Goal: Task Accomplishment & Management: Use online tool/utility

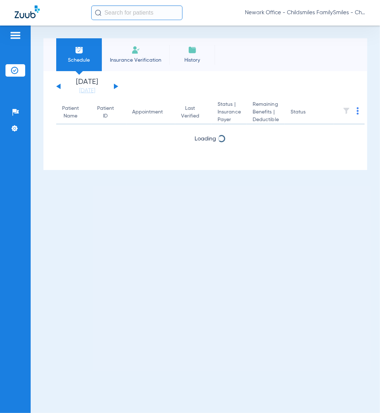
click at [315, 12] on span "Newark Office - Childsmiles FamilySmiles - ChildSmiles Spec LLC - [GEOGRAPHIC_D…" at bounding box center [305, 12] width 120 height 7
click at [326, 26] on span "Account Selection" at bounding box center [337, 25] width 41 height 5
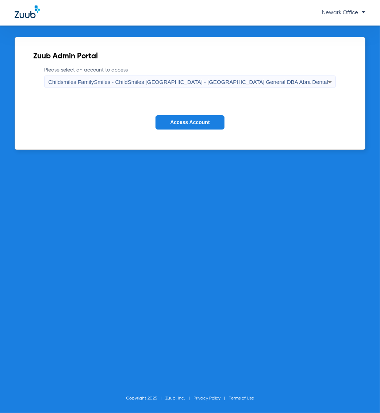
click at [159, 86] on div "Childsmiles FamilySmiles - ChildSmiles [GEOGRAPHIC_DATA] - [GEOGRAPHIC_DATA] Ge…" at bounding box center [188, 82] width 280 height 12
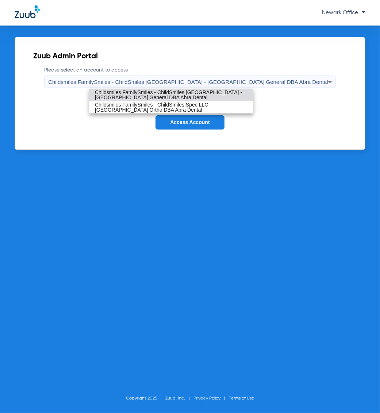
click at [156, 93] on span "Childsmiles FamilySmiles - ChildSmiles [GEOGRAPHIC_DATA] - [GEOGRAPHIC_DATA] Ge…" at bounding box center [171, 95] width 152 height 10
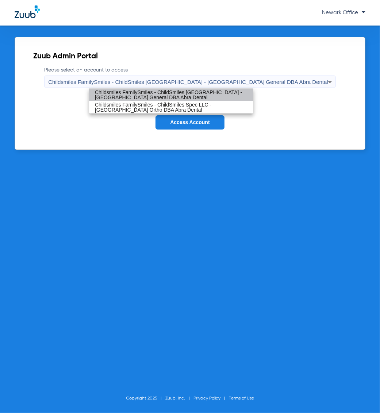
click at [190, 119] on button "Access Account" at bounding box center [189, 122] width 69 height 14
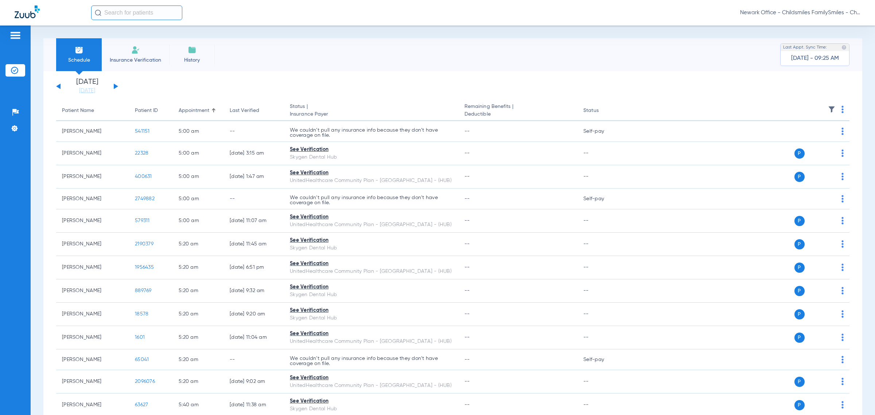
click at [379, 8] on div "Newark Office - Childsmiles FamilySmiles - ChildSmiles [GEOGRAPHIC_DATA] - [GEO…" at bounding box center [476, 12] width 770 height 15
click at [379, 15] on span "Newark Office - Childsmiles FamilySmiles - ChildSmiles [GEOGRAPHIC_DATA] - [GEO…" at bounding box center [800, 12] width 120 height 7
click at [379, 10] on span "Newark Office - Childsmiles FamilySmiles - ChildSmiles [GEOGRAPHIC_DATA] - [GEO…" at bounding box center [800, 12] width 120 height 7
click at [379, 7] on div "Newark Office - Childsmiles FamilySmiles - ChildSmiles [GEOGRAPHIC_DATA] - [GEO…" at bounding box center [476, 12] width 770 height 15
click at [379, 13] on span "Newark Office - Childsmiles FamilySmiles - ChildSmiles [GEOGRAPHIC_DATA] - [GEO…" at bounding box center [800, 12] width 120 height 7
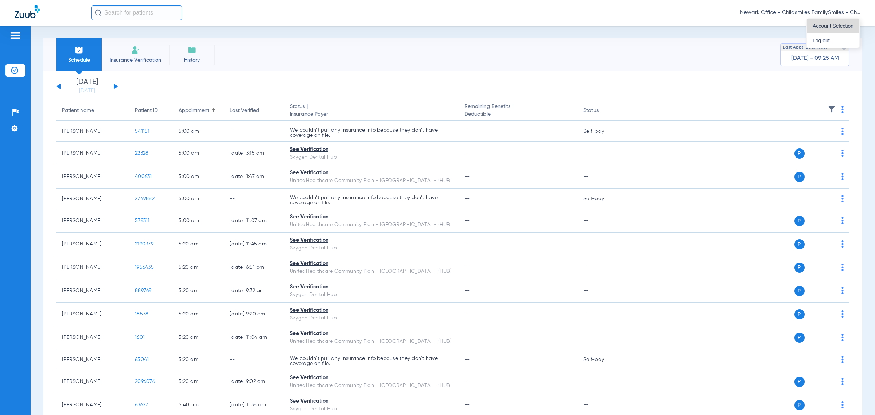
click at [379, 20] on button "Account Selection" at bounding box center [833, 26] width 53 height 15
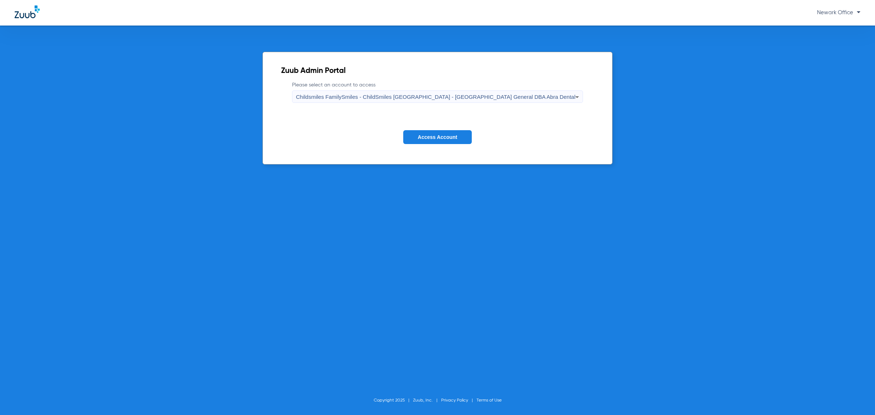
click at [379, 90] on label "Please select an account to access Childsmiles FamilySmiles - ChildSmiles [GEOG…" at bounding box center [437, 92] width 291 height 22
click at [379, 98] on span "Childsmiles FamilySmiles - ChildSmiles [GEOGRAPHIC_DATA] - [GEOGRAPHIC_DATA] Ge…" at bounding box center [436, 97] width 280 height 6
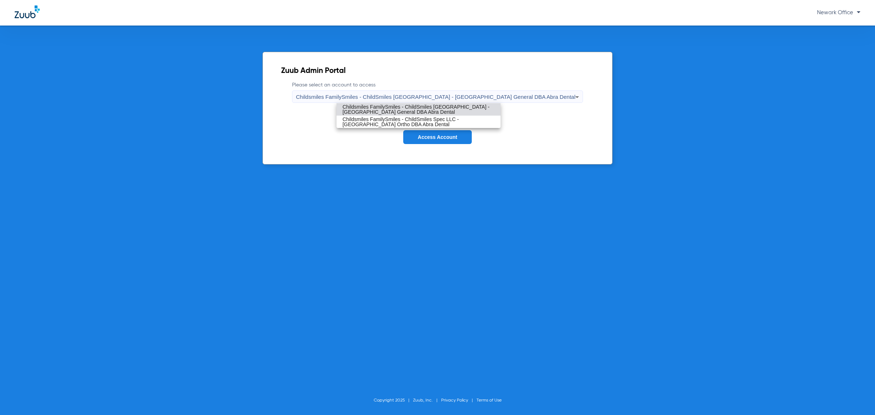
click at [379, 111] on span "Childsmiles FamilySmiles - ChildSmiles [GEOGRAPHIC_DATA] - [GEOGRAPHIC_DATA] Ge…" at bounding box center [419, 109] width 152 height 10
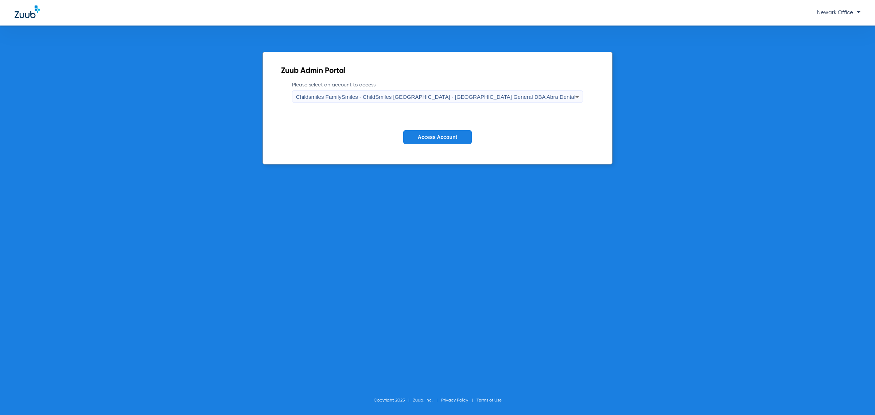
click at [379, 134] on button "Access Account" at bounding box center [437, 137] width 69 height 14
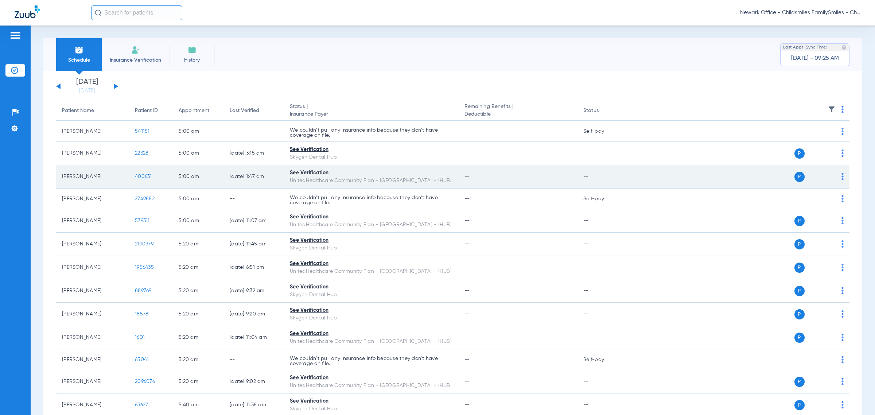
click at [379, 119] on th "Remaining Benefits | Deductible" at bounding box center [518, 111] width 119 height 20
click at [379, 106] on th at bounding box center [738, 111] width 223 height 20
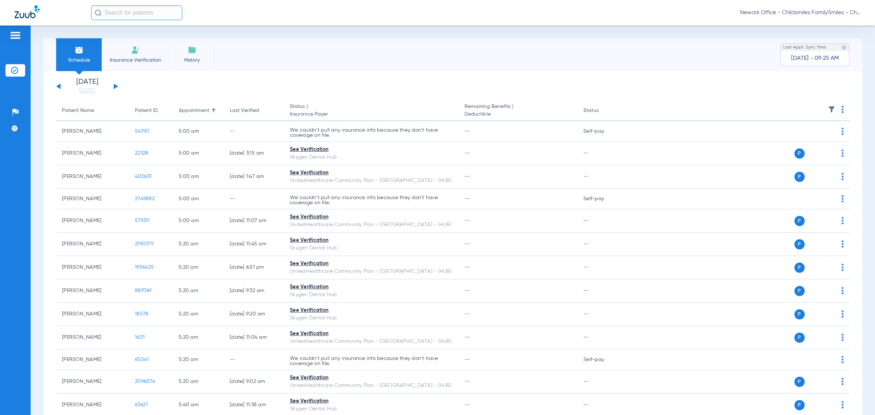
click at [115, 86] on button at bounding box center [116, 86] width 4 height 5
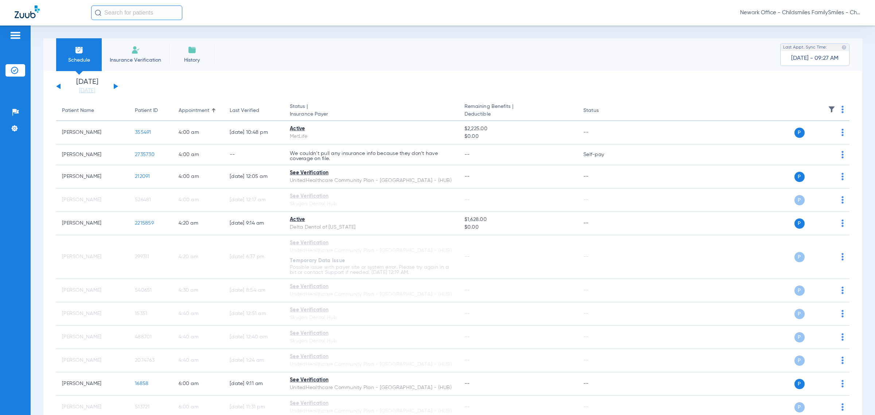
click at [379, 108] on img at bounding box center [831, 109] width 7 height 7
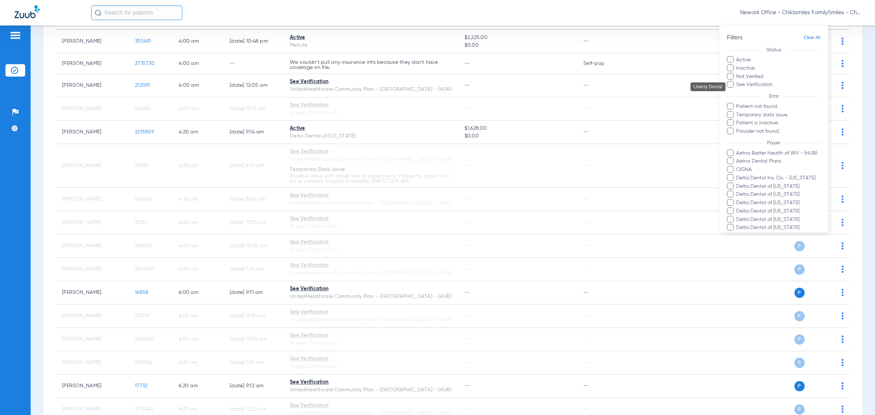
scroll to position [182, 0]
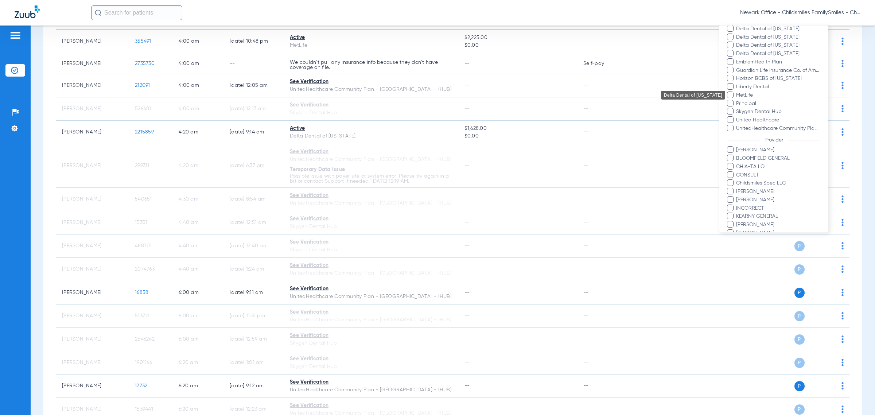
click at [379, 1] on input "Delta Dental Ins. Co. - [US_STATE]" at bounding box center [738, 1] width 0 height 0
click at [379, 8] on span "Delta Dental of [US_STATE]" at bounding box center [778, 4] width 85 height 8
click at [379, 9] on input "Delta Dental of [US_STATE]" at bounding box center [738, 9] width 0 height 0
click at [379, 16] on span "Delta Dental of [US_STATE]" at bounding box center [778, 12] width 85 height 8
click at [379, 17] on input "Delta Dental of [US_STATE]" at bounding box center [738, 17] width 0 height 0
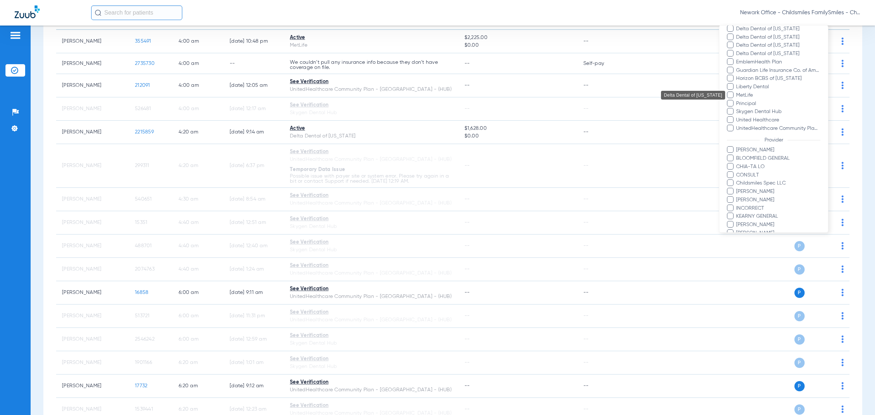
click at [379, 24] on span "Delta Dental of [US_STATE]" at bounding box center [778, 21] width 85 height 8
click at [379, 26] on input "Delta Dental of [US_STATE]" at bounding box center [738, 26] width 0 height 0
click at [379, 33] on span "Delta Dental of [US_STATE]" at bounding box center [778, 29] width 85 height 8
click at [379, 34] on input "Delta Dental of [US_STATE]" at bounding box center [738, 34] width 0 height 0
click at [379, 41] on span "Delta Dental of [US_STATE]" at bounding box center [778, 38] width 85 height 8
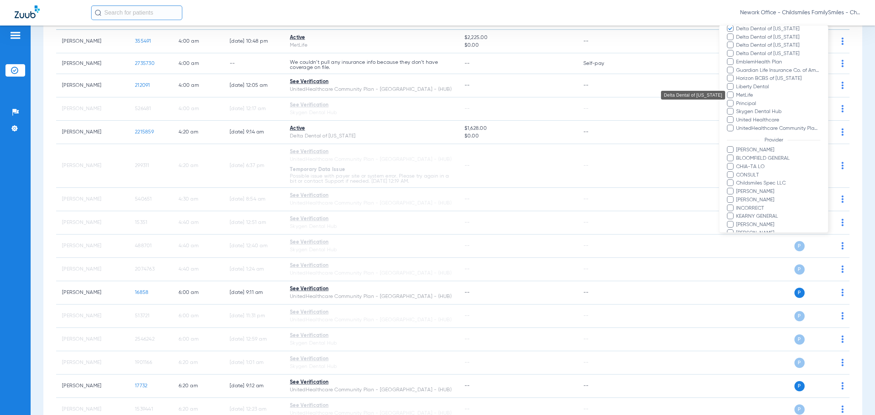
click at [379, 42] on input "Delta Dental of [US_STATE]" at bounding box center [738, 42] width 0 height 0
click at [379, 49] on span "Delta Dental of [US_STATE]" at bounding box center [778, 46] width 85 height 8
click at [379, 50] on input "Delta Dental of [US_STATE]" at bounding box center [738, 50] width 0 height 0
click at [379, 58] on span "Delta Dental of [US_STATE]" at bounding box center [778, 54] width 85 height 8
click at [379, 59] on input "Delta Dental of [US_STATE]" at bounding box center [738, 59] width 0 height 0
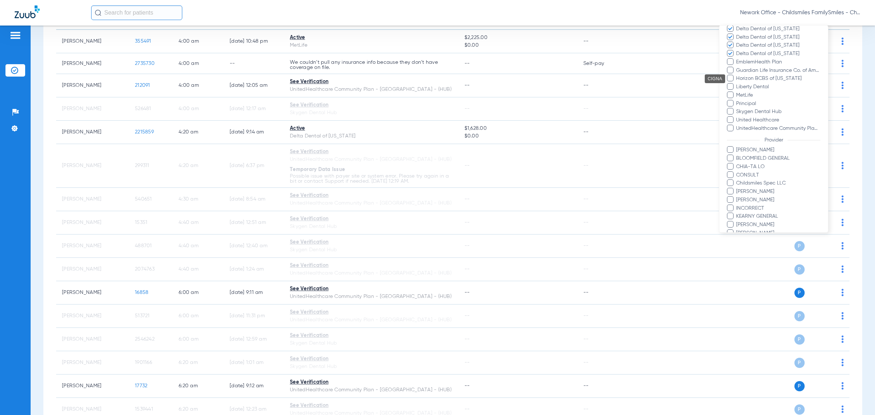
click at [379, 66] on span "EmblemHealth Plan" at bounding box center [778, 62] width 85 height 8
click at [379, 67] on input "EmblemHealth Plan" at bounding box center [738, 67] width 0 height 0
click at [379, 74] on span "Guardian Life Insurance Co. of America" at bounding box center [778, 71] width 85 height 8
click at [379, 76] on input "Guardian Life Insurance Co. of America" at bounding box center [738, 76] width 0 height 0
click at [379, 82] on span "Horizon BCBS of [US_STATE]" at bounding box center [778, 79] width 85 height 8
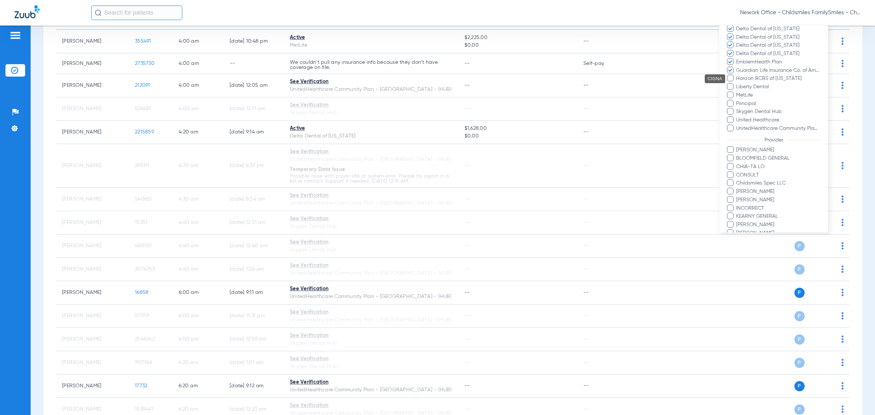
click at [379, 84] on input "Horizon BCBS of [US_STATE]" at bounding box center [738, 84] width 0 height 0
click at [379, 99] on span "MetLife" at bounding box center [778, 96] width 85 height 8
click at [379, 100] on input "MetLife" at bounding box center [738, 100] width 0 height 0
click at [379, 108] on span "Principal" at bounding box center [778, 104] width 85 height 8
click at [379, 109] on input "Principal" at bounding box center [738, 109] width 0 height 0
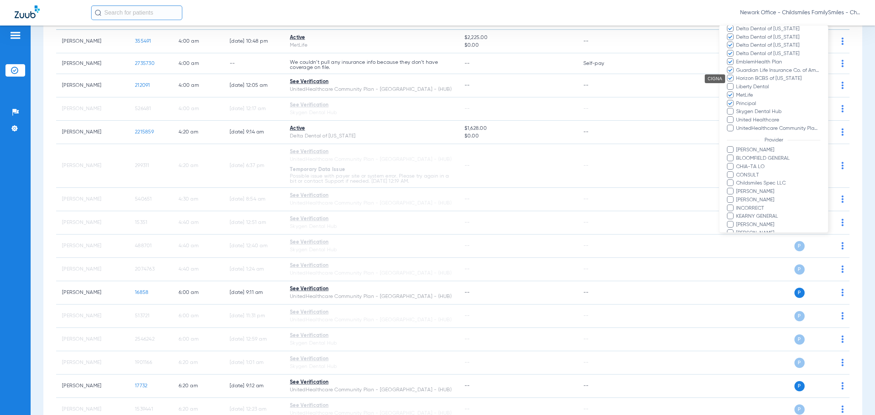
click at [379, 124] on span "United Healthcare" at bounding box center [778, 120] width 85 height 8
click at [379, 125] on input "United Healthcare" at bounding box center [738, 125] width 0 height 0
click at [379, 303] on button "Apply" at bounding box center [804, 310] width 34 height 14
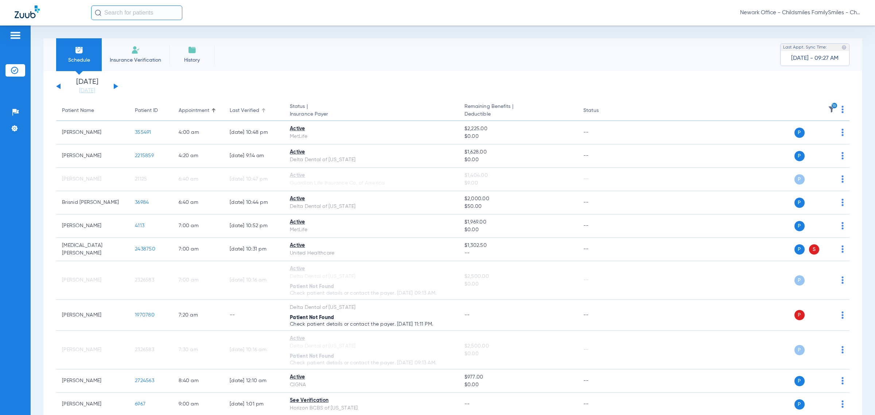
click at [245, 112] on div "Last Verified" at bounding box center [245, 111] width 30 height 8
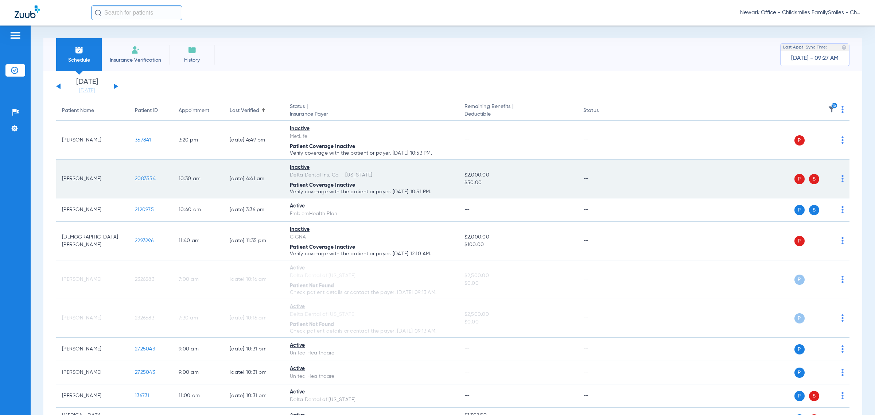
drag, startPoint x: 163, startPoint y: 182, endPoint x: 128, endPoint y: 182, distance: 35.0
click at [128, 182] on tr "[PERSON_NAME] 2083554 10:30 AM [DATE] 4:41 AM Inactive Delta Dental Ins. Co. - …" at bounding box center [453, 179] width 794 height 39
copy tr "2083554"
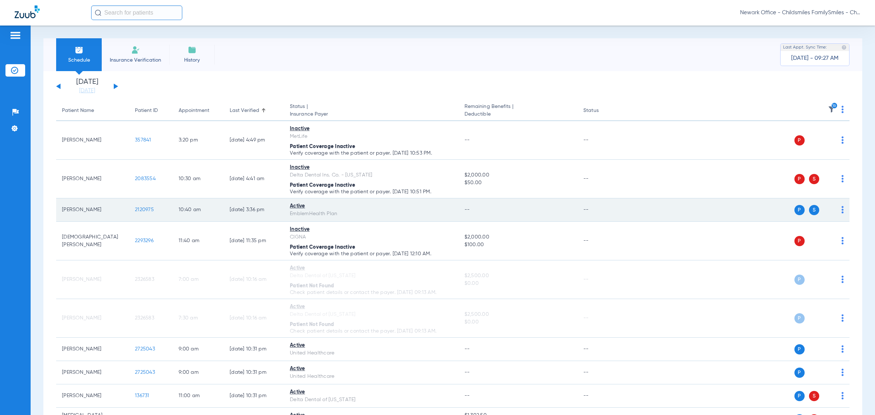
drag, startPoint x: 159, startPoint y: 210, endPoint x: 120, endPoint y: 211, distance: 38.7
click at [120, 211] on tr "[PERSON_NAME] 2120975 10:40 AM [DATE] 3:36 PM Active EmblemHealth Plan -- -- P S" at bounding box center [453, 209] width 794 height 23
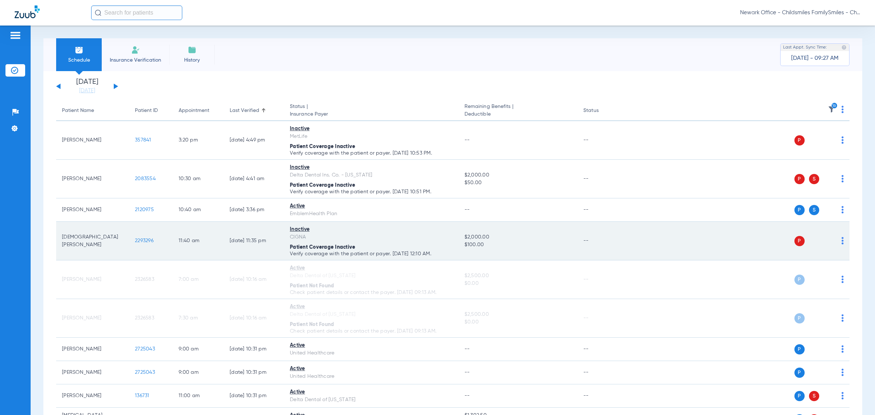
drag, startPoint x: 160, startPoint y: 240, endPoint x: 113, endPoint y: 243, distance: 47.1
click at [113, 243] on tr "[DEMOGRAPHIC_DATA] [PERSON_NAME] 2293296 11:40 AM [DATE] 11:35 PM Inactive CIGN…" at bounding box center [453, 241] width 794 height 39
copy tr "2293296"
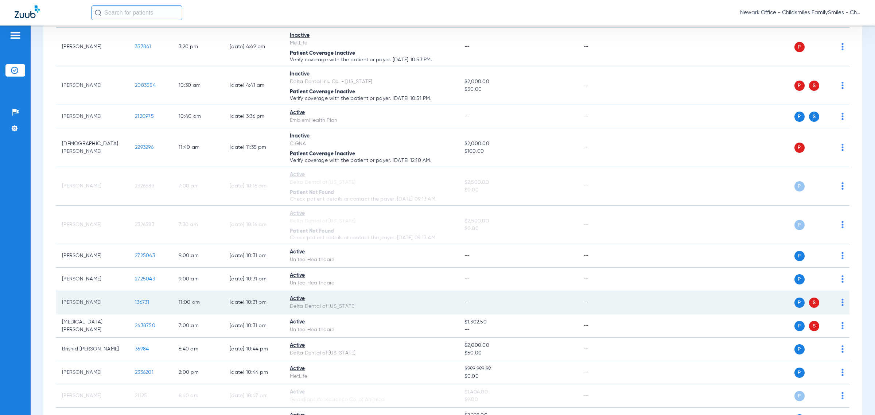
scroll to position [182, 0]
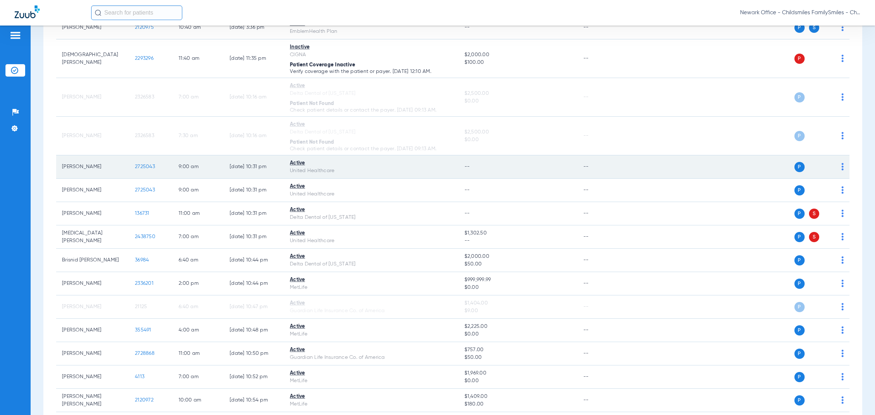
click at [379, 162] on td "--" at bounding box center [518, 166] width 119 height 23
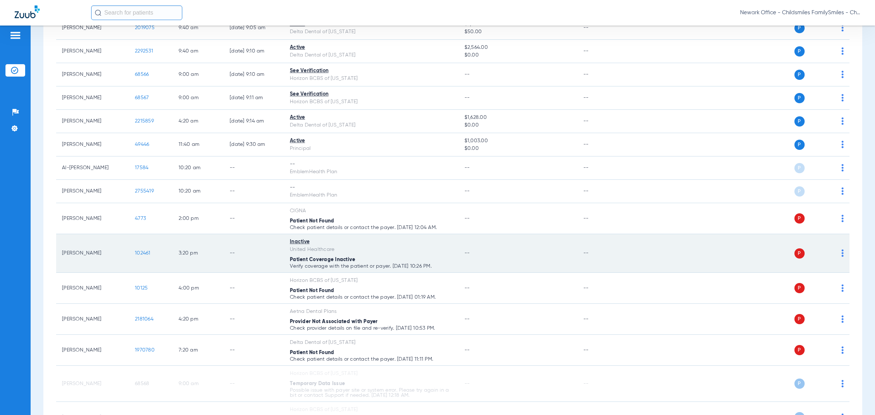
scroll to position [957, 0]
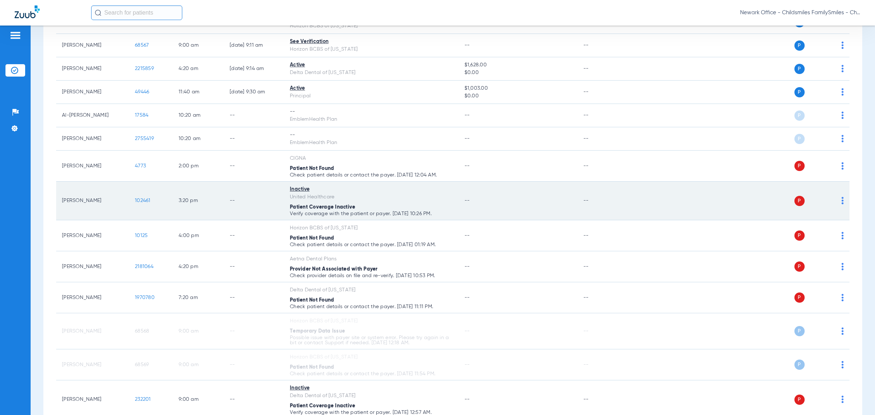
drag, startPoint x: 143, startPoint y: 215, endPoint x: 131, endPoint y: 216, distance: 12.8
click at [131, 216] on td "102461" at bounding box center [151, 201] width 44 height 39
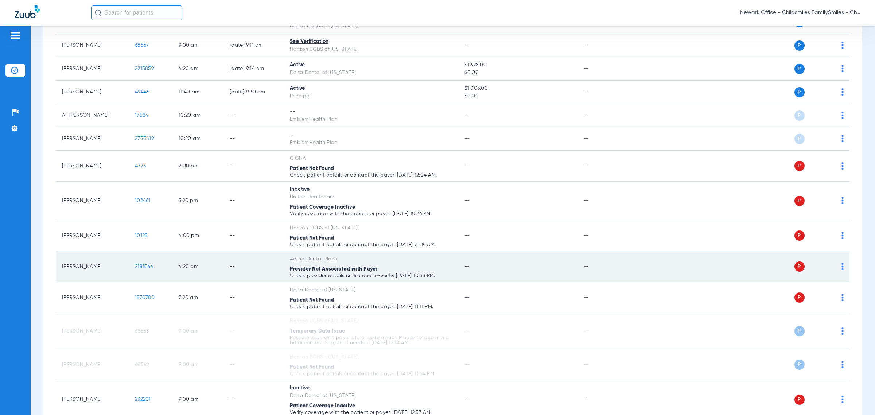
copy span "102461"
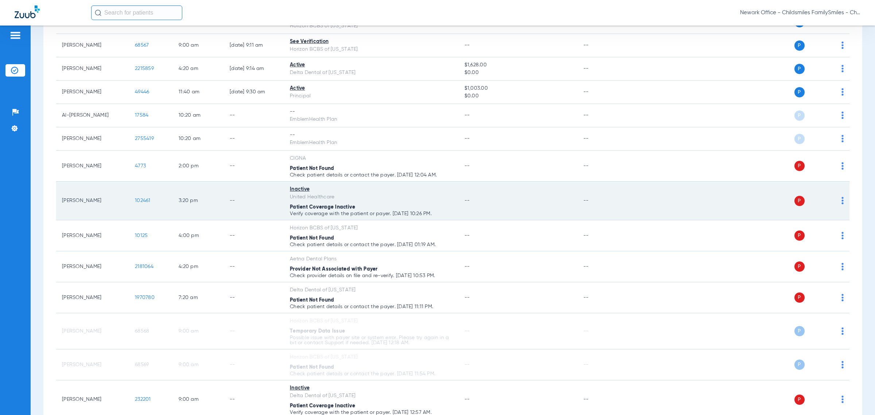
drag, startPoint x: 440, startPoint y: 219, endPoint x: 59, endPoint y: 212, distance: 380.5
click at [59, 212] on tr "[PERSON_NAME] 102461 3:20 PM -- Inactive United Healthcare Patient Coverage Ina…" at bounding box center [453, 201] width 794 height 39
copy tr "[PERSON_NAME] 102461 3:20 PM -- Inactive United Healthcare Patient Coverage Ina…"
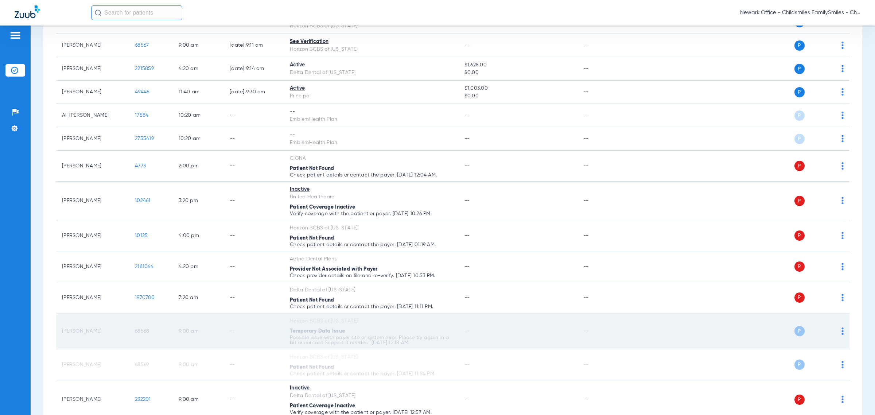
scroll to position [1104, 0]
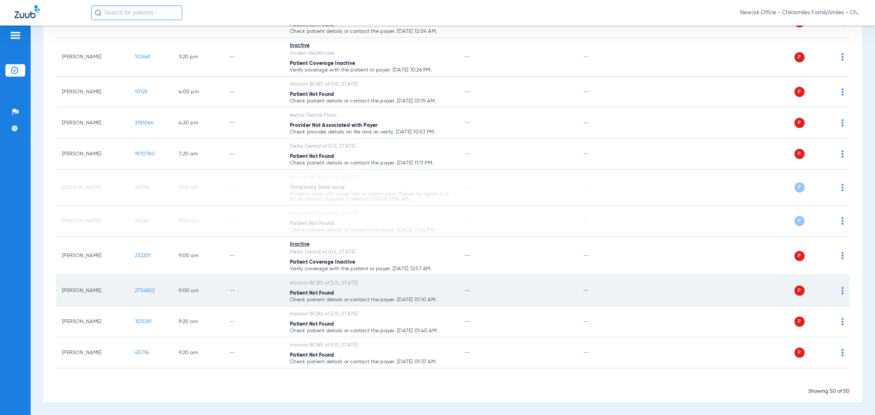
click at [379, 291] on img at bounding box center [843, 290] width 2 height 7
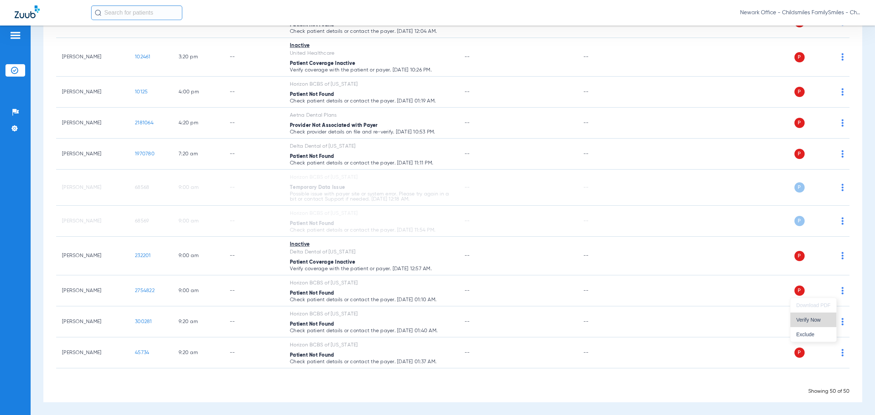
click at [379, 318] on span "Verify Now" at bounding box center [814, 319] width 34 height 5
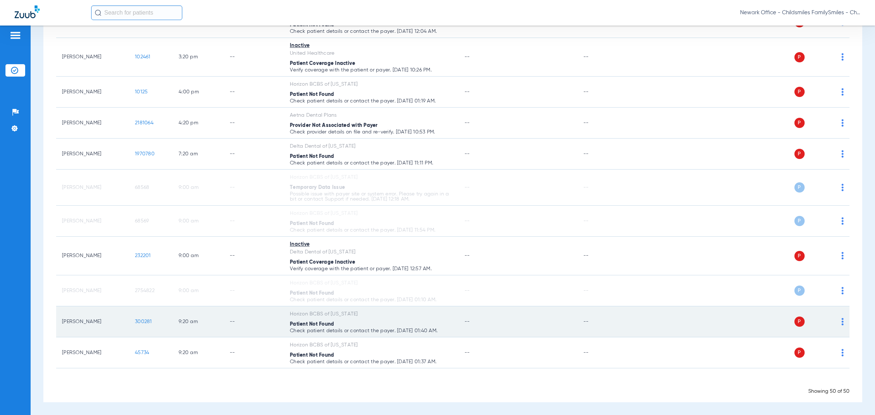
click at [379, 321] on img at bounding box center [843, 321] width 2 height 7
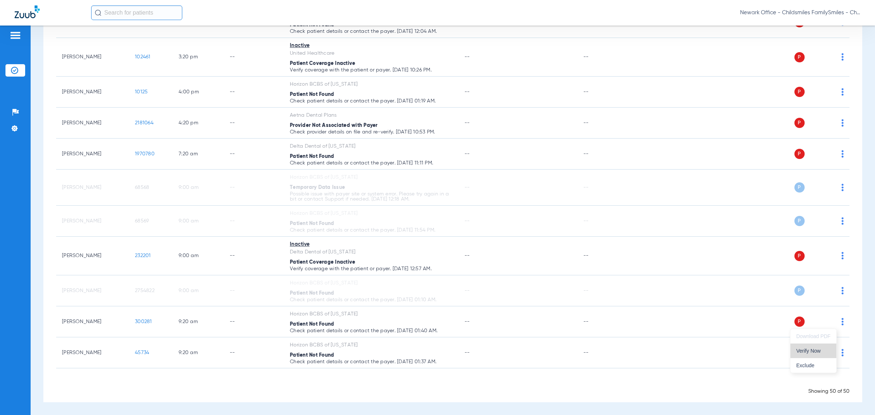
click at [379, 351] on span "Verify Now" at bounding box center [814, 350] width 34 height 5
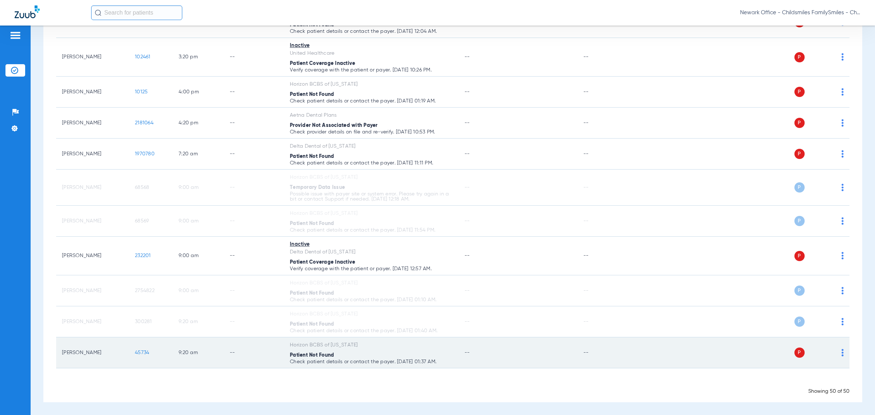
click at [379, 351] on img at bounding box center [843, 352] width 2 height 7
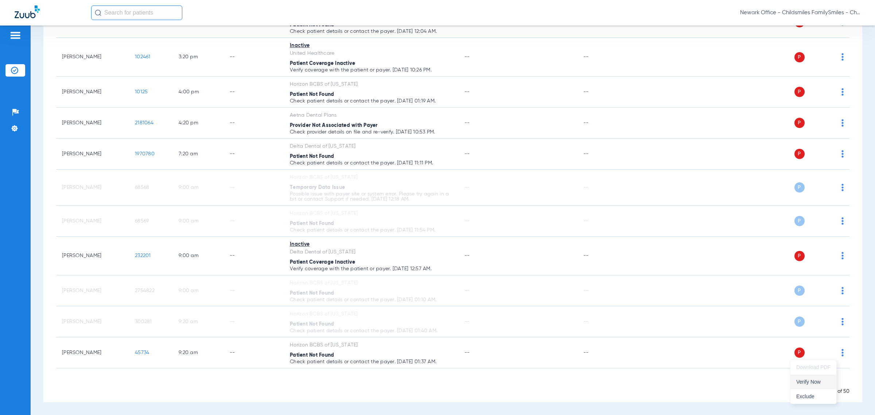
click at [379, 378] on button "Verify Now" at bounding box center [814, 382] width 46 height 15
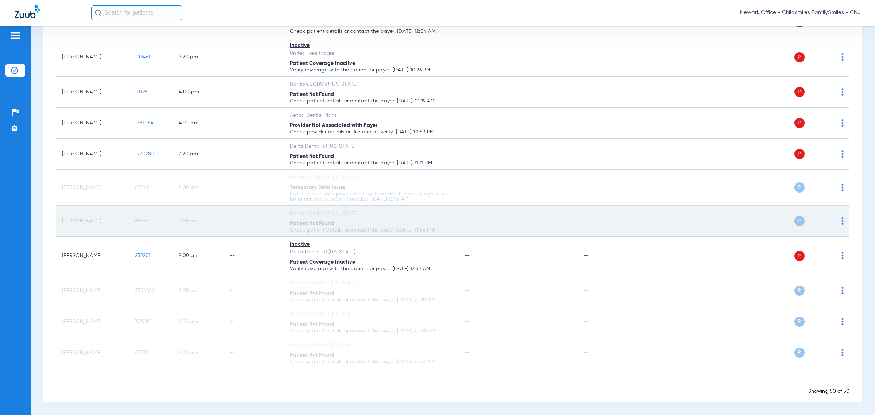
scroll to position [968, 0]
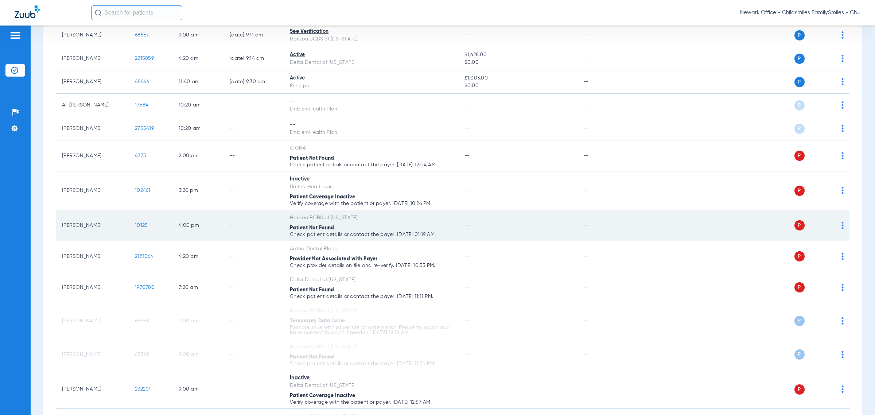
click at [379, 231] on div "P S" at bounding box center [735, 225] width 217 height 10
click at [379, 227] on img at bounding box center [843, 225] width 2 height 7
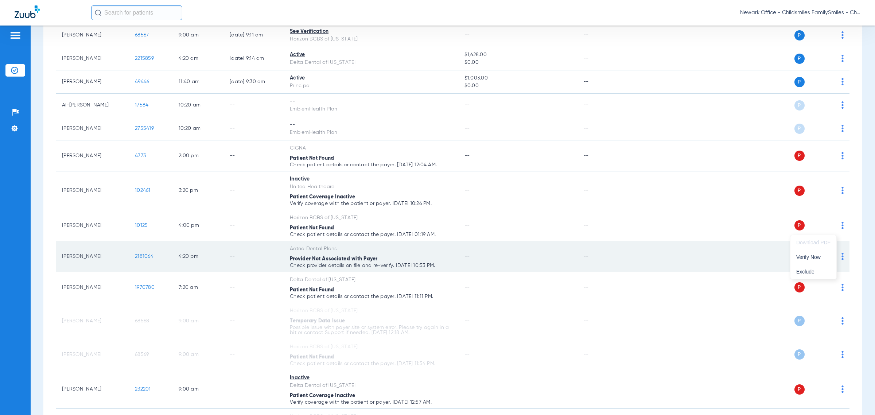
click at [379, 253] on button "Verify Now" at bounding box center [814, 257] width 46 height 15
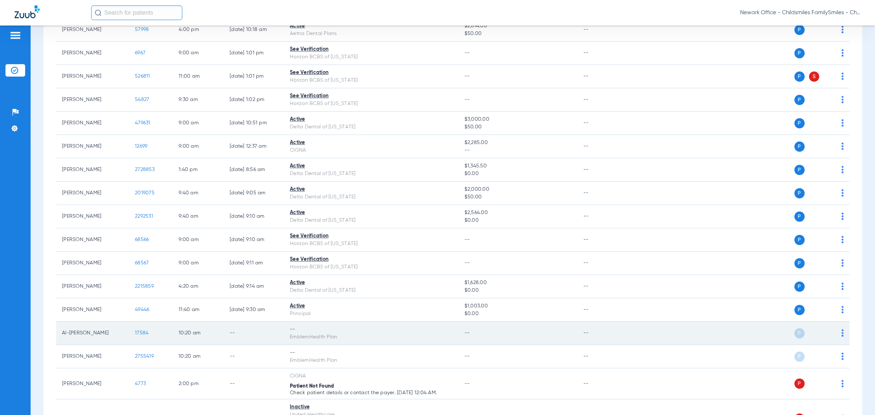
scroll to position [785, 0]
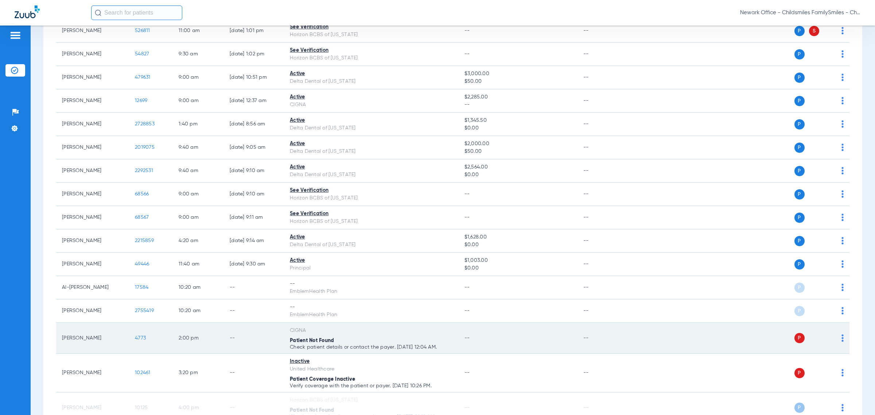
click at [379, 340] on img at bounding box center [843, 337] width 2 height 7
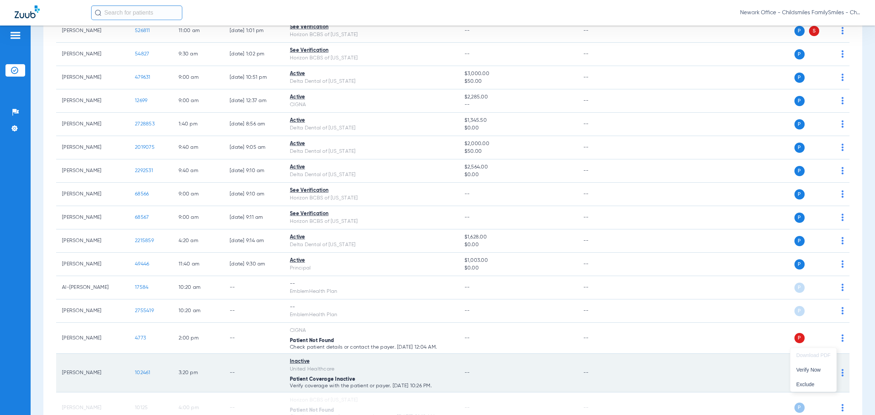
drag, startPoint x: 798, startPoint y: 367, endPoint x: 773, endPoint y: 358, distance: 25.8
click at [379, 367] on span "Verify Now" at bounding box center [814, 369] width 34 height 5
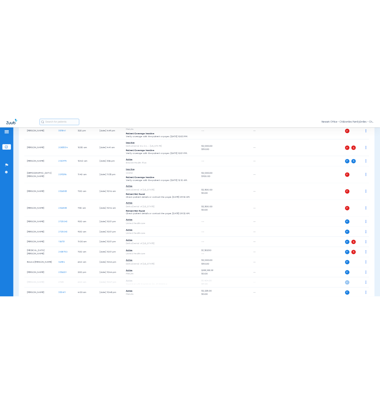
scroll to position [10, 0]
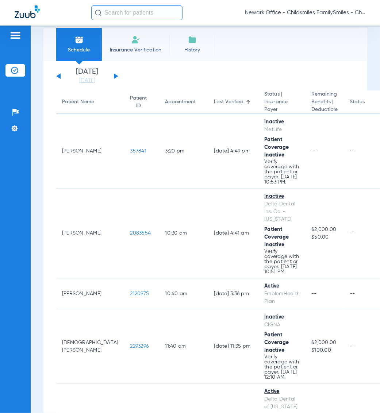
drag, startPoint x: 145, startPoint y: 9, endPoint x: 145, endPoint y: 14, distance: 4.7
click at [145, 14] on input "text" at bounding box center [136, 12] width 91 height 15
paste input "526811"
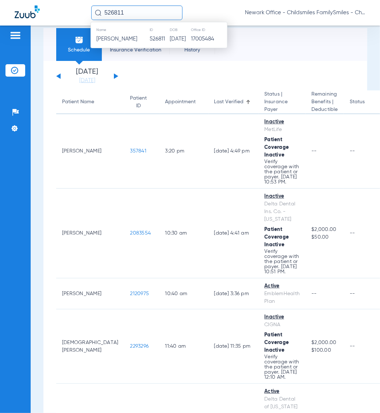
drag, startPoint x: 300, startPoint y: 61, endPoint x: 169, endPoint y: 15, distance: 138.7
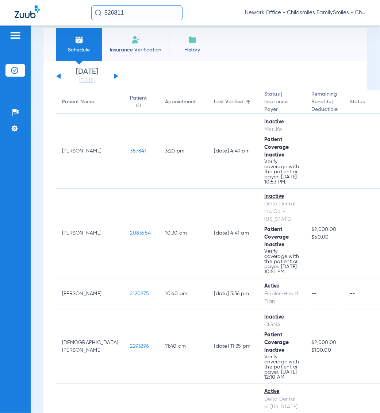
click at [141, 8] on input "526811" at bounding box center [136, 12] width 91 height 15
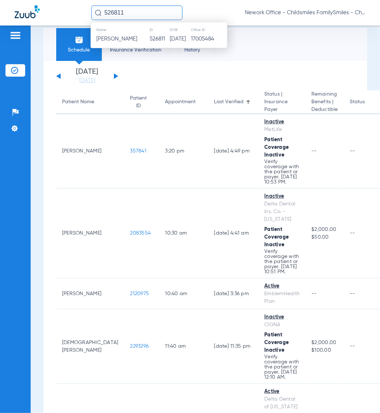
click at [144, 17] on input "526811" at bounding box center [136, 12] width 91 height 15
paste input "2120972"
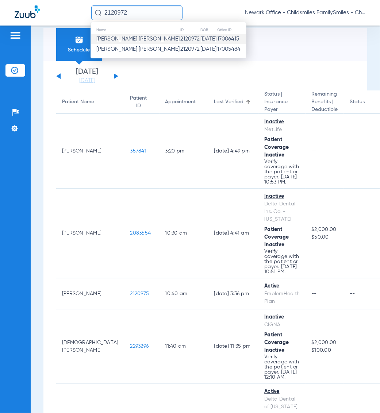
type input "2120972"
click at [124, 39] on span "[PERSON_NAME] [PERSON_NAME]" at bounding box center [137, 38] width 83 height 5
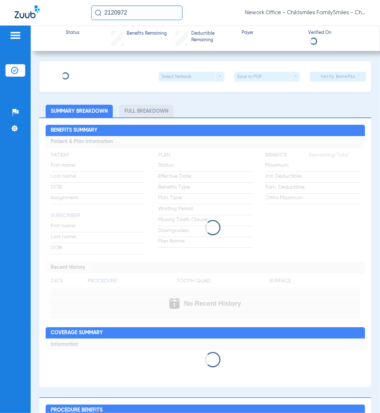
type input "[PERSON_NAME]"
type input "[DATE]"
type input "802464544"
type input "301336"
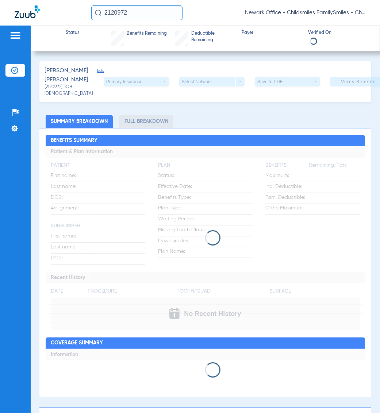
click at [86, 73] on div "[PERSON_NAME] [PERSON_NAME] Edit (2120972) DOB: [DEMOGRAPHIC_DATA] Primary Insu…" at bounding box center [205, 81] width 332 height 41
click at [97, 73] on span "Edit" at bounding box center [100, 76] width 7 height 16
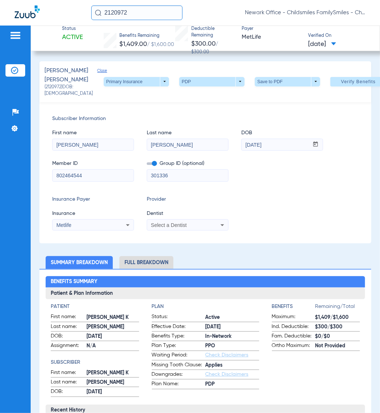
click at [200, 163] on div "Group ID (optional) 301336" at bounding box center [188, 167] width 82 height 28
drag, startPoint x: 205, startPoint y: 157, endPoint x: 137, endPoint y: 159, distance: 67.9
click at [137, 151] on div "First name [PERSON_NAME] Last name [PERSON_NAME] mm / dd / yyyy [DATE]" at bounding box center [205, 137] width 306 height 28
paste input "-"
type input "[PERSON_NAME]"
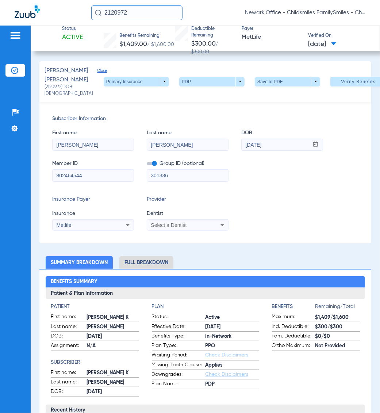
drag, startPoint x: 90, startPoint y: 154, endPoint x: 44, endPoint y: 157, distance: 46.8
click at [44, 157] on div "Subscriber Information First name [PERSON_NAME] Last name [PERSON_NAME] mm / dd…" at bounding box center [205, 172] width 332 height 141
paste input "K"
type input "[PERSON_NAME] K"
click at [98, 181] on input "802464544" at bounding box center [93, 176] width 81 height 12
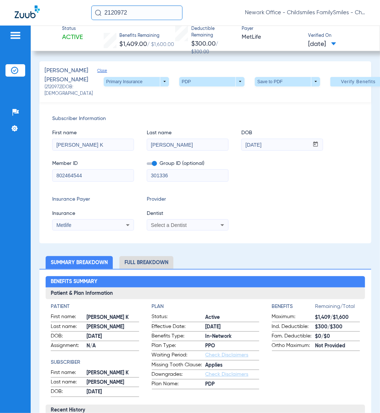
click at [98, 181] on input "802464544" at bounding box center [93, 176] width 81 height 12
click at [171, 181] on input "301336" at bounding box center [187, 176] width 81 height 12
click at [179, 229] on div "Select a Dentist" at bounding box center [187, 225] width 81 height 9
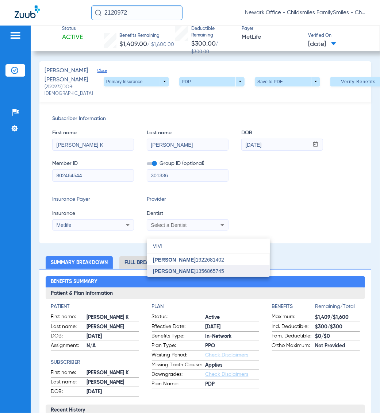
type input "VIVI"
click at [226, 270] on mat-option "[PERSON_NAME] 1356865745" at bounding box center [208, 271] width 123 height 12
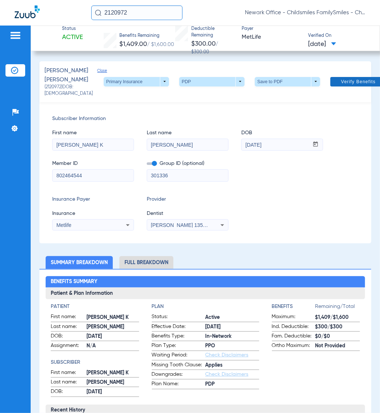
click at [341, 85] on span "Verify Benefits" at bounding box center [358, 82] width 35 height 6
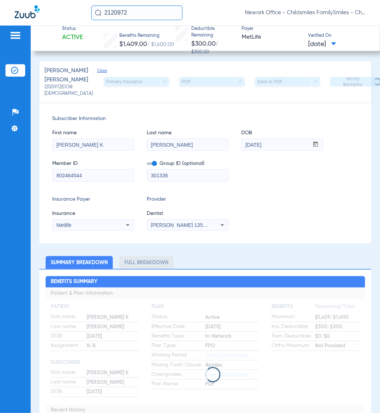
click at [318, 231] on div "Insurance Payer Insurance Metlife Provider Dentist [PERSON_NAME] 1356865745" at bounding box center [205, 213] width 306 height 35
click at [325, 231] on div "Insurance Payer Insurance Metlife Provider Dentist [PERSON_NAME] 1356865745" at bounding box center [205, 213] width 306 height 35
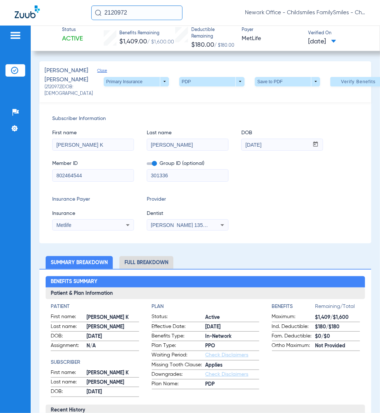
click at [51, 96] on span "(2120972) DOB: [DEMOGRAPHIC_DATA]" at bounding box center [74, 90] width 59 height 13
copy span "2120972"
click at [125, 15] on input "2120972" at bounding box center [136, 12] width 91 height 15
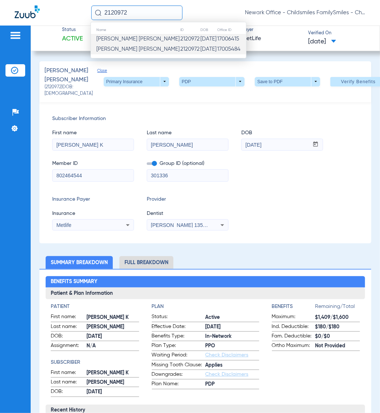
paste input "68568"
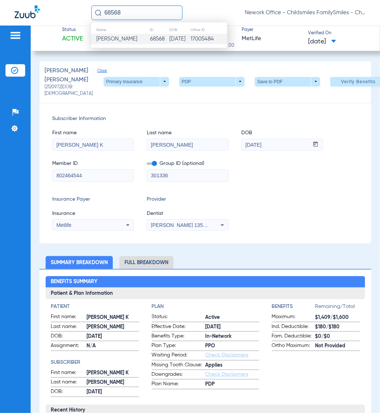
type input "68568"
click at [134, 37] on span "[PERSON_NAME]" at bounding box center [116, 38] width 41 height 5
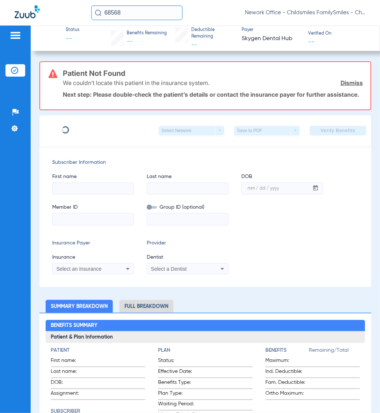
type input "[PERSON_NAME]"
type input "[DATE]"
type input "3HZN53722410"
type input "0761071111"
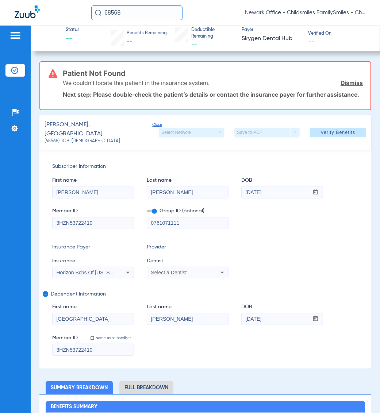
click at [186, 275] on div "Select a Dentist" at bounding box center [180, 272] width 59 height 5
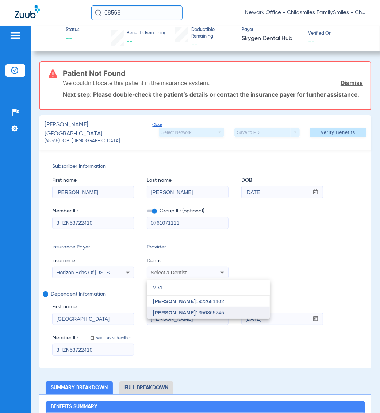
type input "VIVI"
click at [186, 313] on span "[PERSON_NAME] 1356865745" at bounding box center [188, 312] width 71 height 5
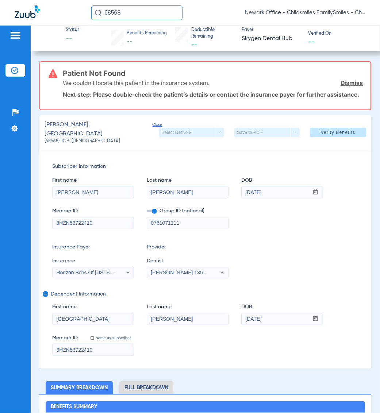
drag, startPoint x: 90, startPoint y: 210, endPoint x: 99, endPoint y: 220, distance: 12.4
click at [90, 212] on span "Member ID" at bounding box center [93, 211] width 82 height 8
click at [103, 229] on input "3HZN53722410" at bounding box center [93, 223] width 81 height 12
click at [169, 223] on input "0761071111" at bounding box center [187, 223] width 81 height 12
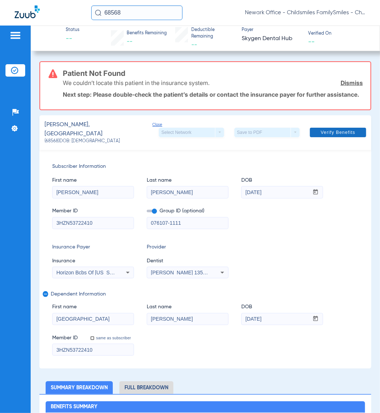
type input "076107-1111"
click at [332, 135] on span "Verify Benefits" at bounding box center [338, 132] width 35 height 6
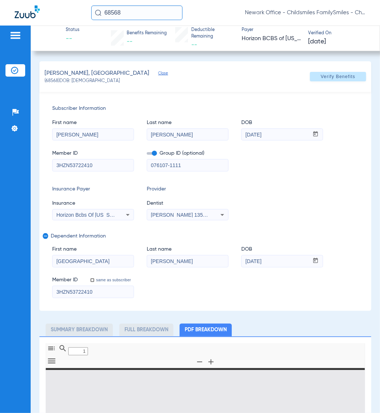
type input "0"
select select "page-width"
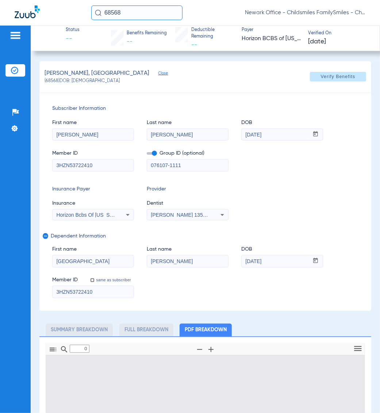
type input "1"
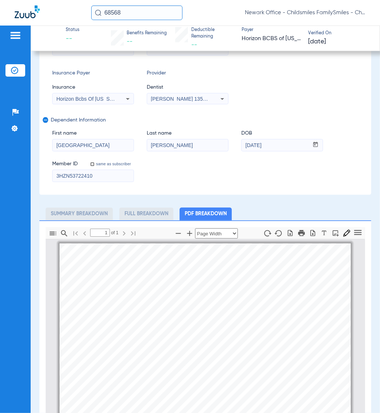
scroll to position [46, 0]
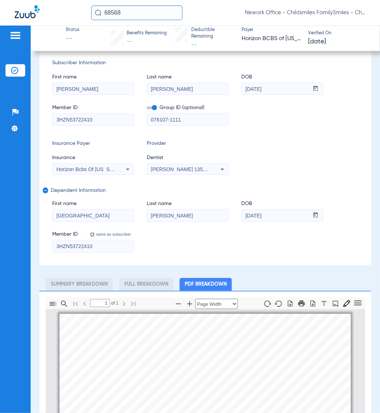
click at [8, 347] on div "Patients Insurance Verification Setup Help Center Settings" at bounding box center [15, 232] width 31 height 413
